Goal: Task Accomplishment & Management: Manage account settings

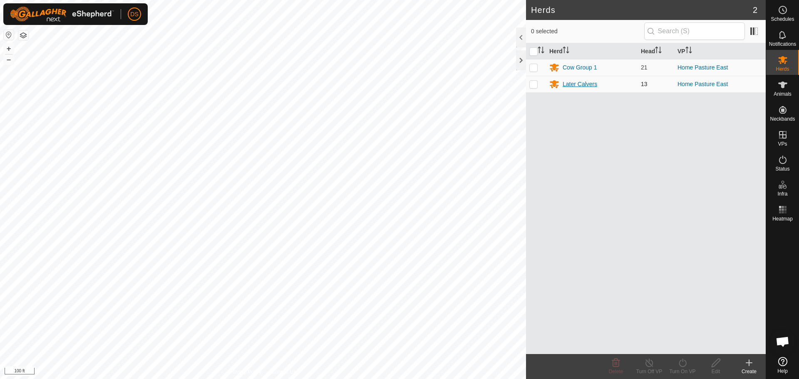
click at [577, 84] on div "Later Calvers" at bounding box center [580, 84] width 35 height 9
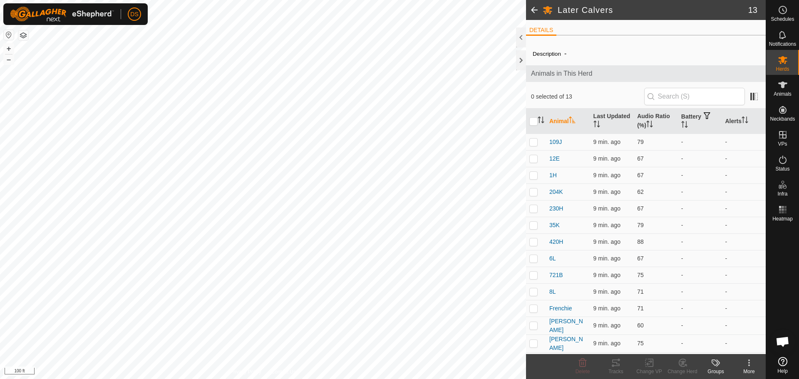
click at [536, 10] on span at bounding box center [534, 10] width 17 height 20
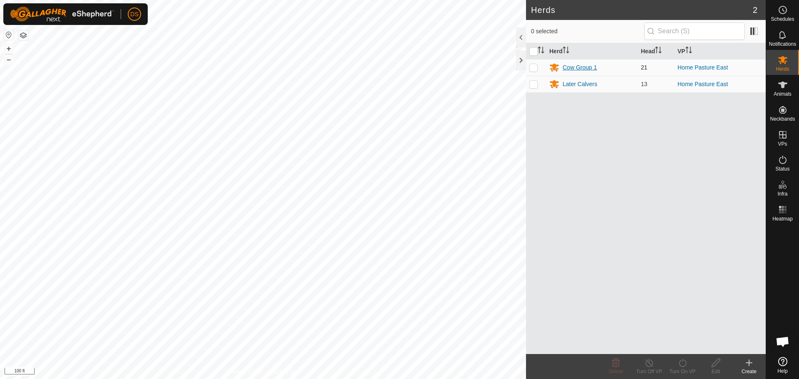
click at [577, 67] on div "Cow Group 1" at bounding box center [580, 67] width 34 height 9
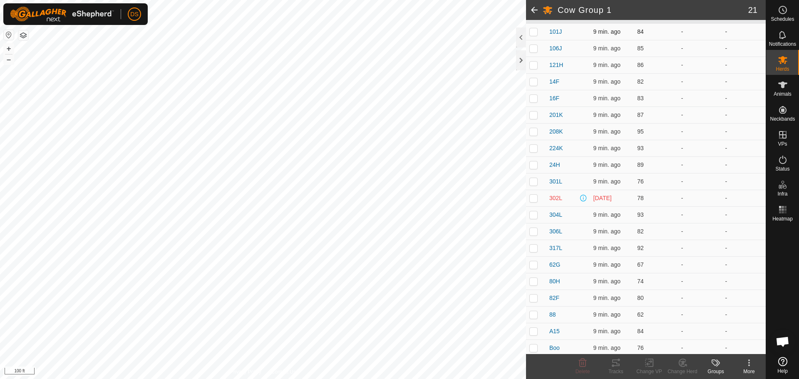
scroll to position [130, 0]
click at [532, 178] on p-checkbox at bounding box center [533, 178] width 8 height 7
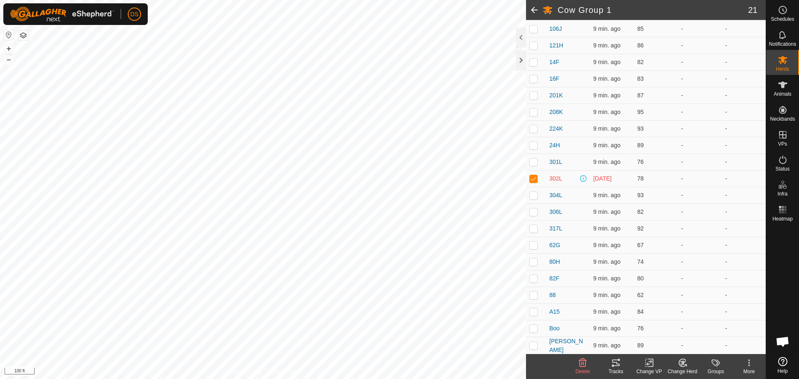
click at [581, 365] on icon at bounding box center [583, 363] width 10 height 10
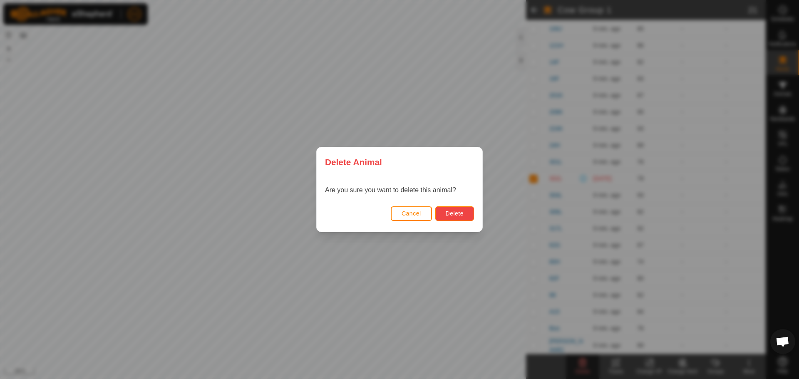
click at [444, 208] on button "Delete" at bounding box center [454, 213] width 39 height 15
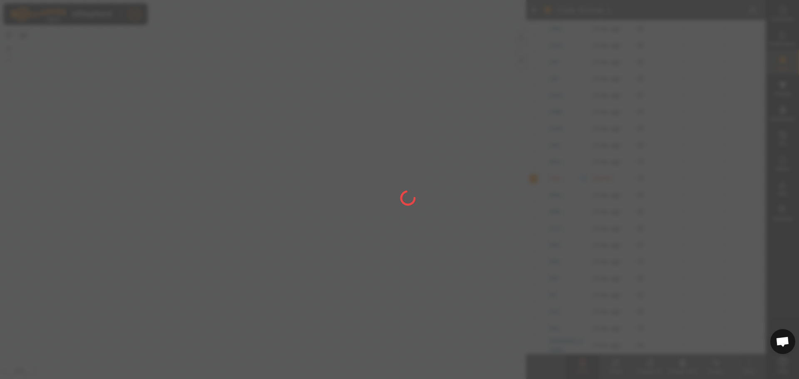
checkbox input "false"
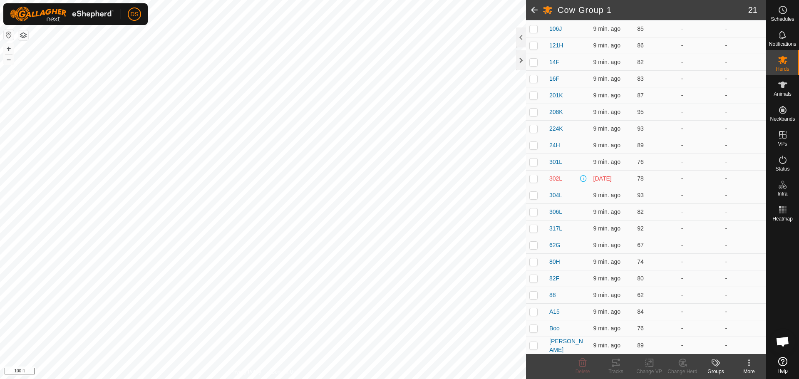
scroll to position [0, 0]
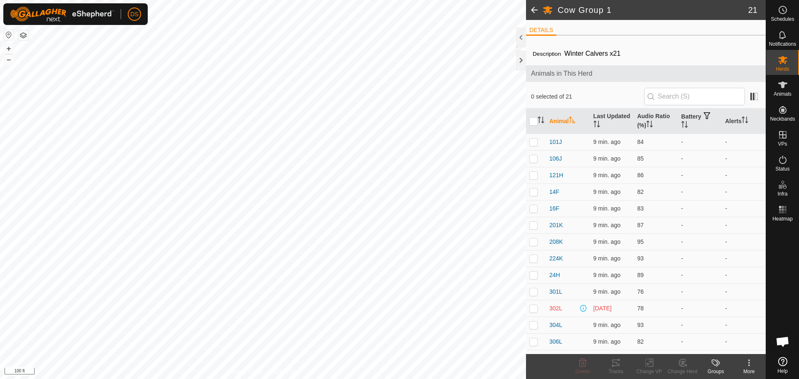
click at [532, 3] on span at bounding box center [534, 10] width 17 height 20
